Goal: Information Seeking & Learning: Check status

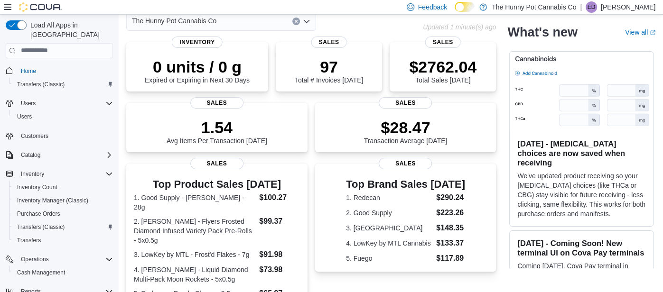
scroll to position [51, 0]
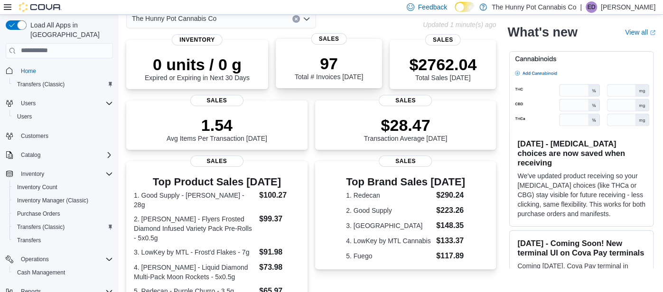
click at [324, 66] on p "97" at bounding box center [329, 63] width 68 height 19
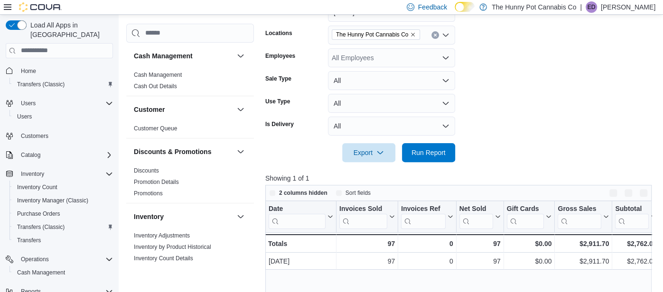
scroll to position [162, 0]
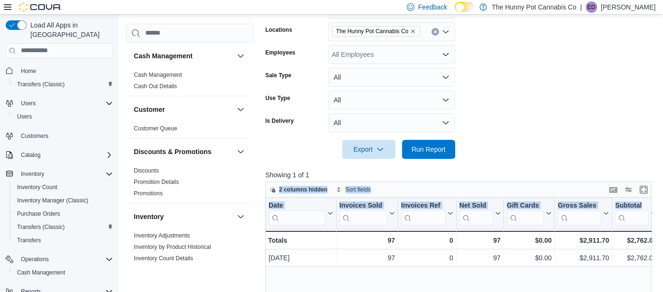
drag, startPoint x: 662, startPoint y: 93, endPoint x: 644, endPoint y: 225, distance: 133.2
click at [644, 225] on div "Showing 1 of 1 2 columns hidden Sort fields Date Click to view column header ac…" at bounding box center [460, 292] width 390 height 245
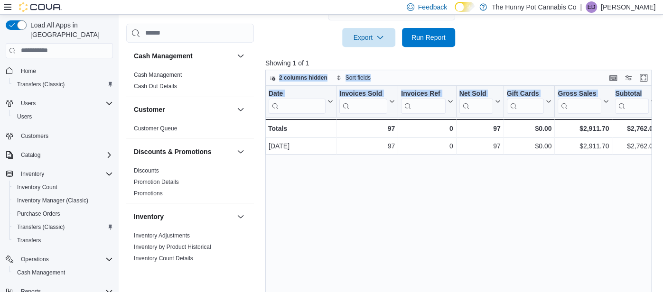
scroll to position [281, 0]
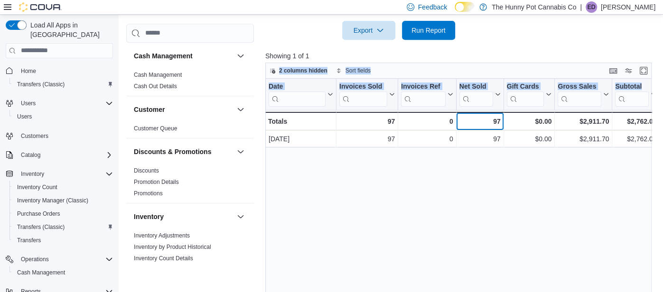
click at [481, 118] on div "97" at bounding box center [479, 121] width 41 height 11
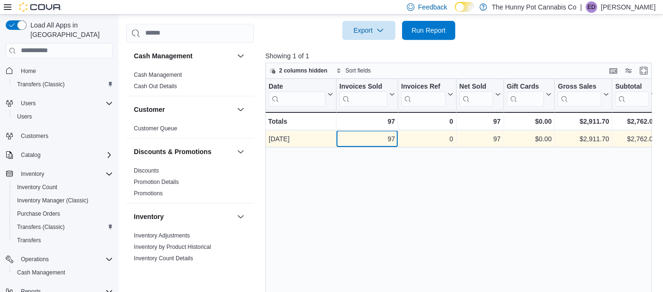
click at [389, 136] on div "97" at bounding box center [367, 138] width 56 height 11
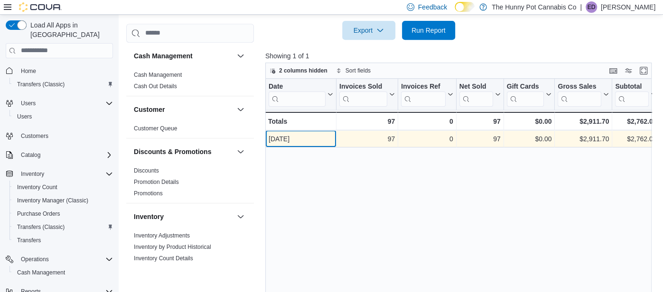
click at [300, 139] on div "Sep 12, 2025" at bounding box center [301, 138] width 65 height 11
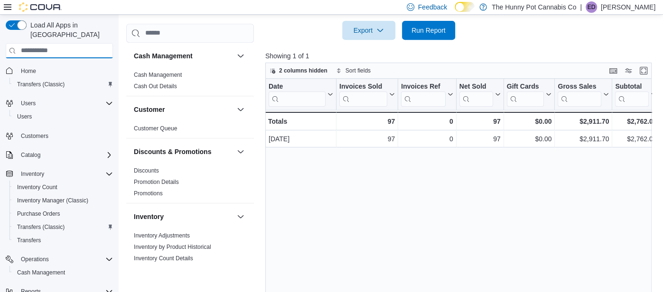
click at [92, 43] on input "search" at bounding box center [59, 50] width 107 height 15
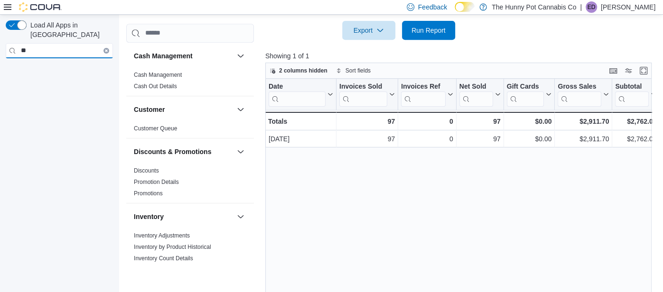
type input "*"
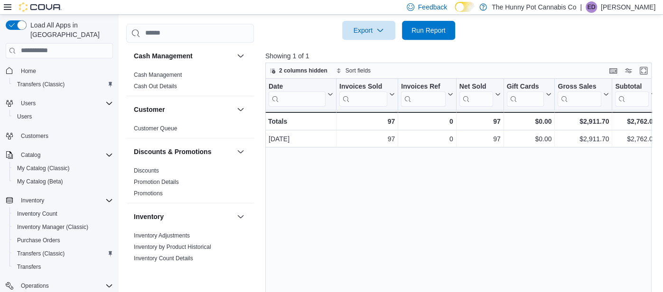
click at [115, 122] on div "Load All Apps in New Hub Home Transfers (Classic) Users Users Customers Catalog…" at bounding box center [59, 171] width 115 height 308
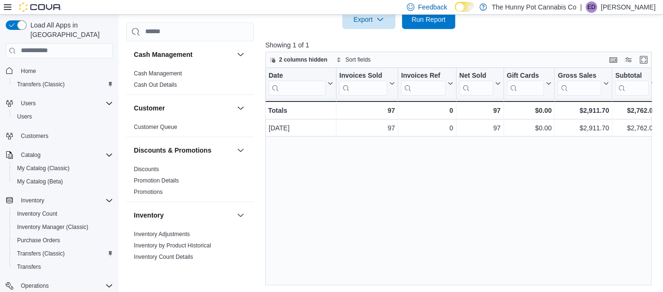
scroll to position [293, 0]
click at [41, 65] on span "Home" at bounding box center [65, 71] width 96 height 12
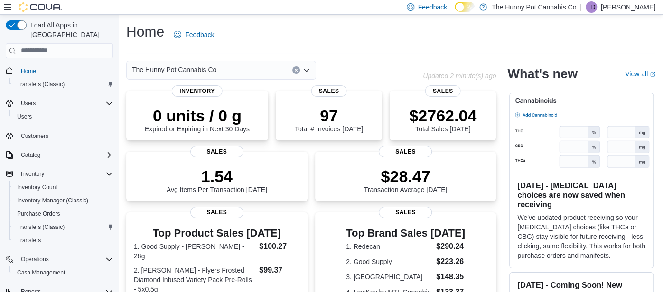
click at [345, 42] on div "Home Feedback" at bounding box center [390, 34] width 529 height 25
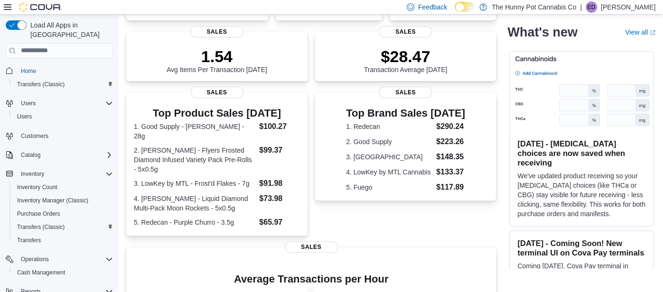
scroll to position [192, 0]
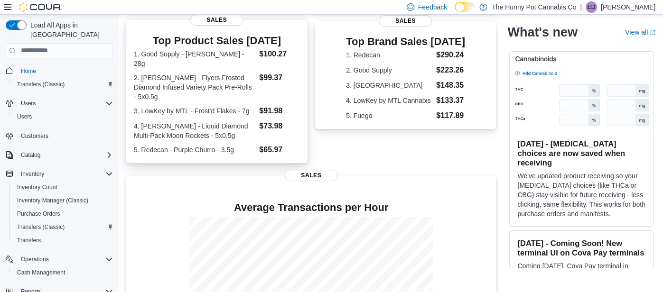
click at [266, 28] on div "Top Product Sales Today 1. Good Supply - Jean Guy - 28g $100.27 2. Claybourne -…" at bounding box center [216, 91] width 181 height 143
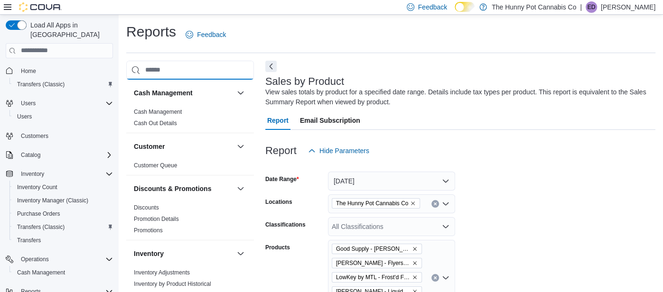
click at [151, 71] on input "search" at bounding box center [190, 70] width 128 height 19
click at [271, 63] on button "Next" at bounding box center [270, 65] width 11 height 11
